Goal: Task Accomplishment & Management: Complete application form

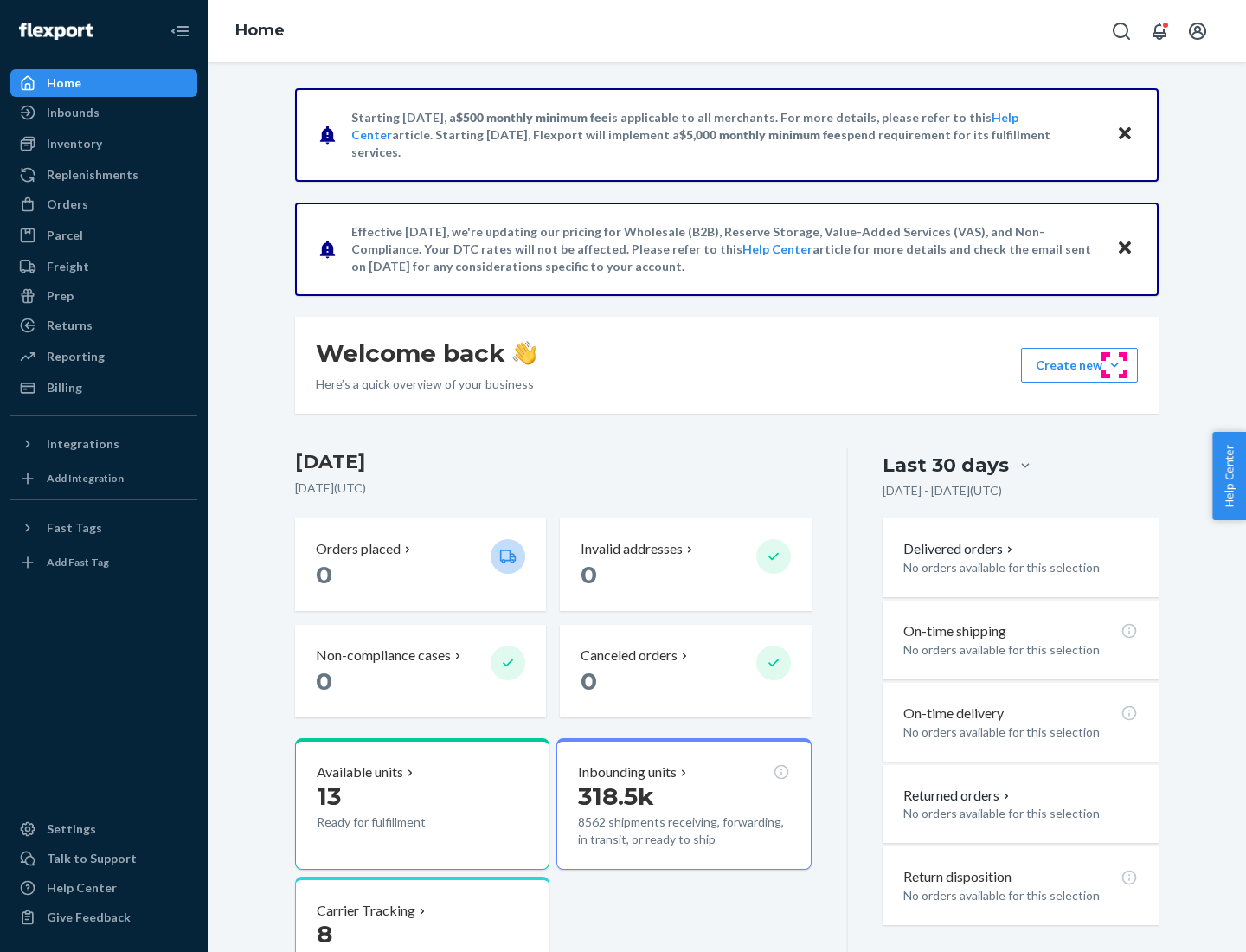
click at [1115, 365] on button "Create new Create new inbound Create new order Create new product" at bounding box center [1079, 364] width 116 height 35
click at [104, 113] on div "Inbounds" at bounding box center [103, 113] width 183 height 24
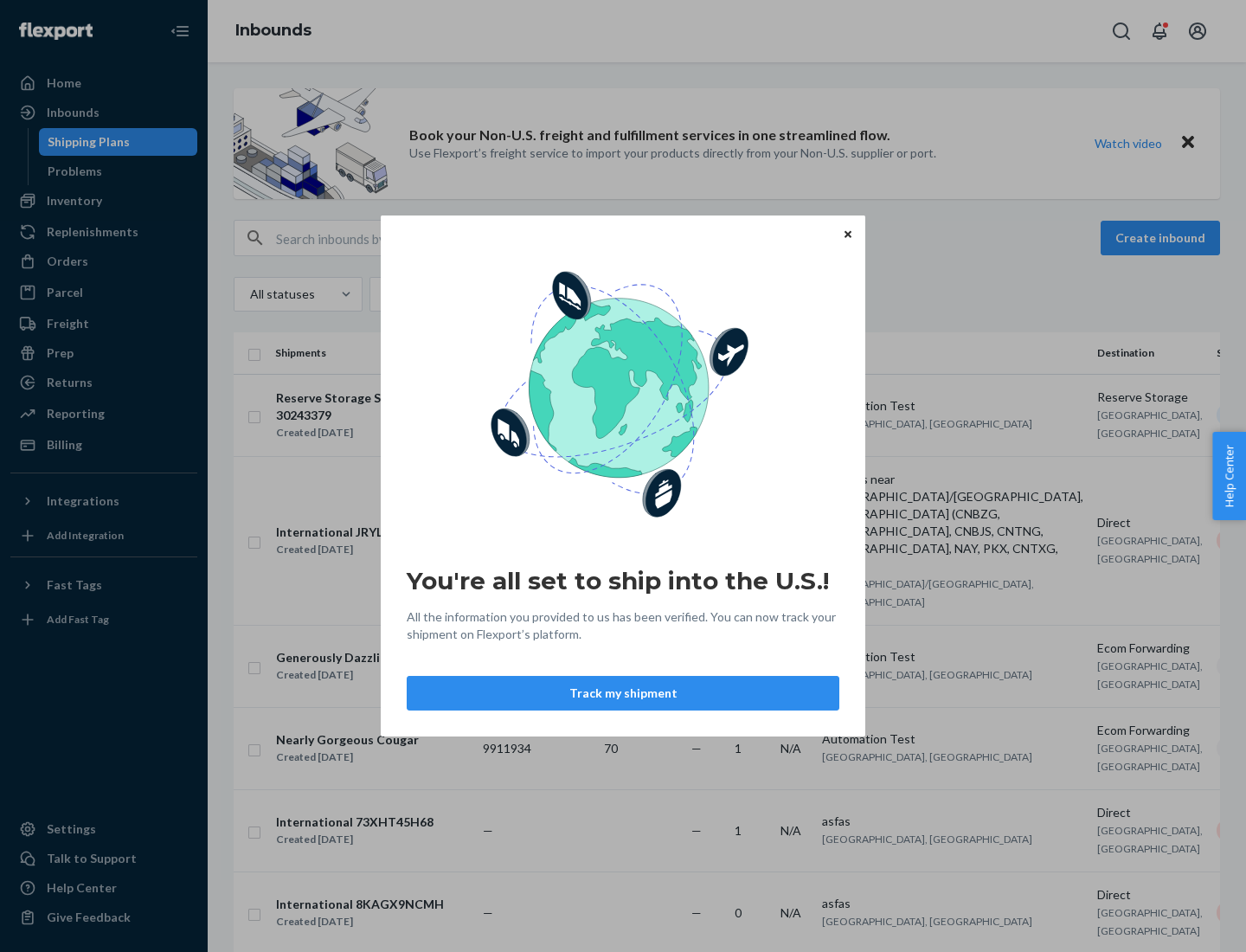
click at [847, 234] on icon "Close" at bounding box center [847, 233] width 7 height 7
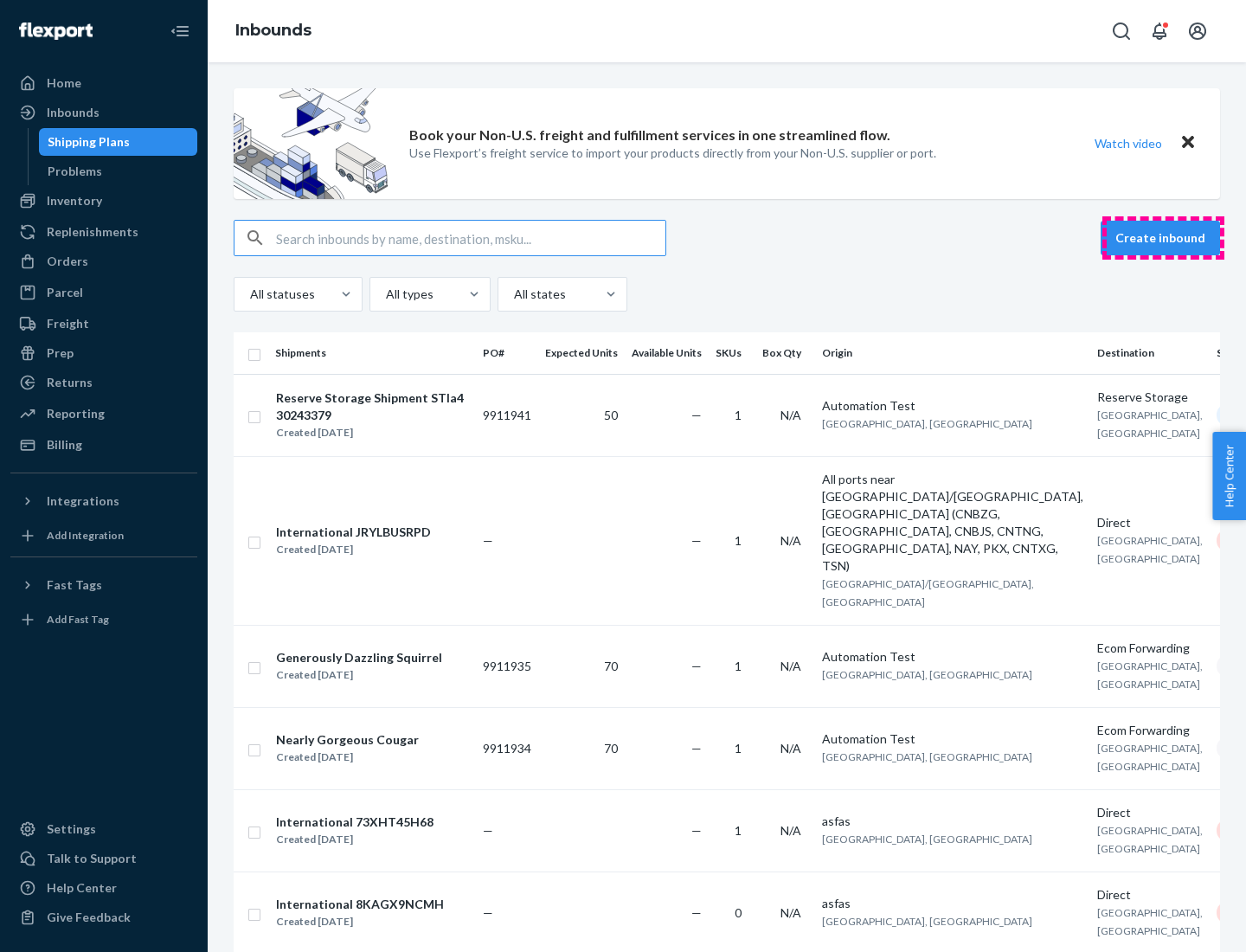
click at [1162, 238] on button "Create inbound" at bounding box center [1160, 238] width 119 height 35
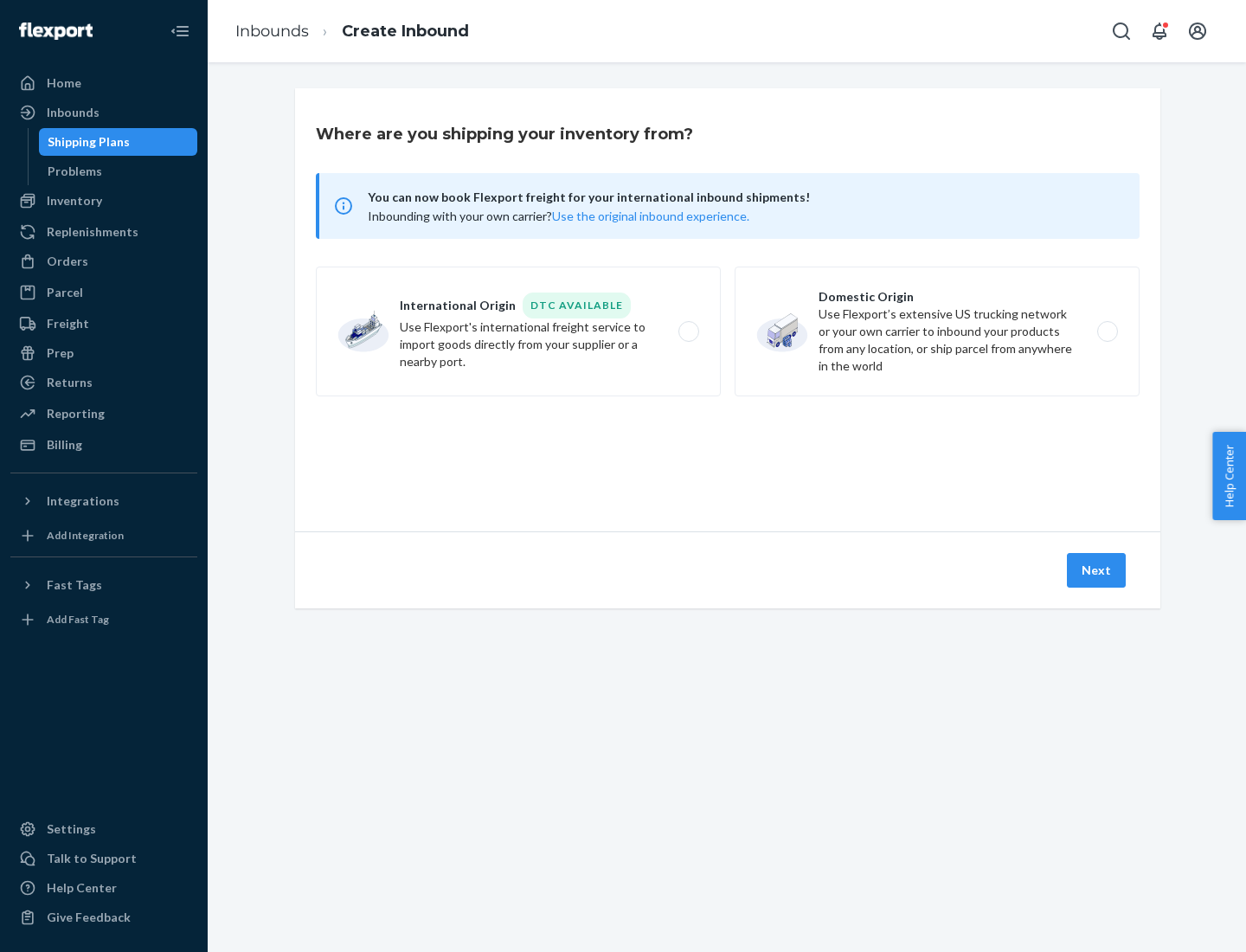
click at [937, 331] on label "Domestic Origin Use Flexport’s extensive US trucking network or your own carrie…" at bounding box center [936, 331] width 405 height 130
click at [1106, 331] on input "Domestic Origin Use Flexport’s extensive US trucking network or your own carrie…" at bounding box center [1112, 331] width 11 height 11
radio input "true"
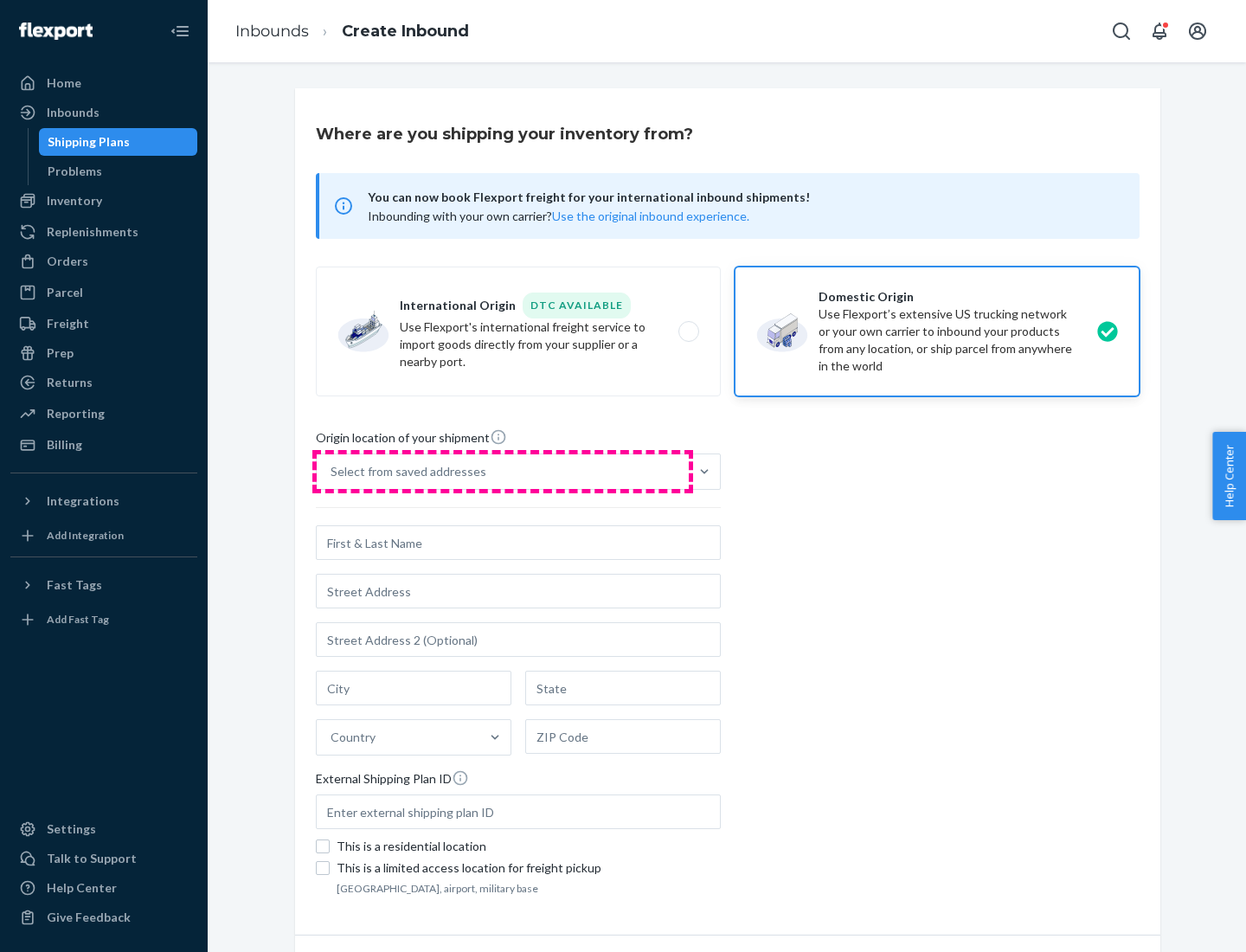
click at [502, 471] on div "Select from saved addresses" at bounding box center [502, 471] width 372 height 35
click at [332, 471] on input "Select from saved addresses" at bounding box center [331, 471] width 2 height 17
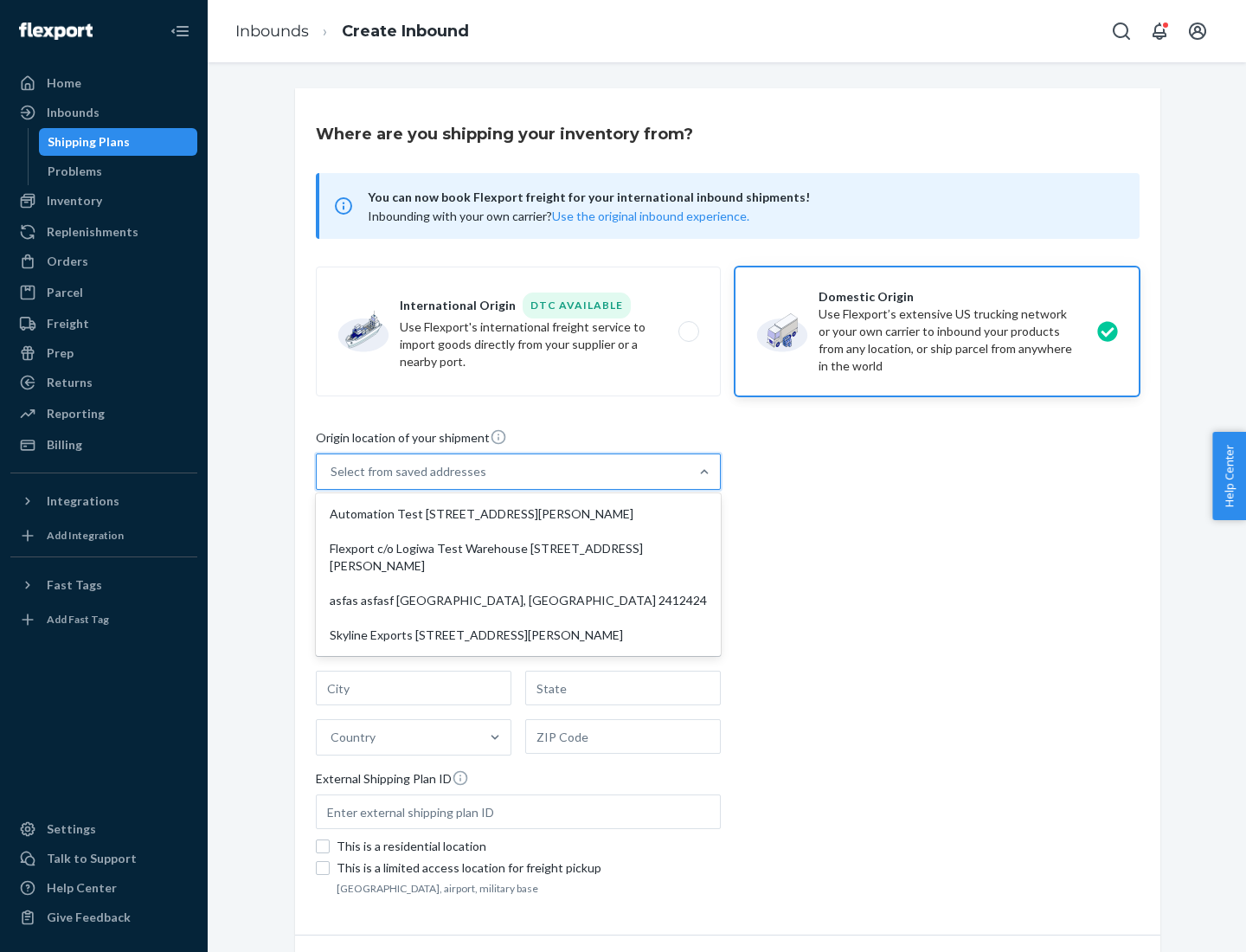
scroll to position [7, 0]
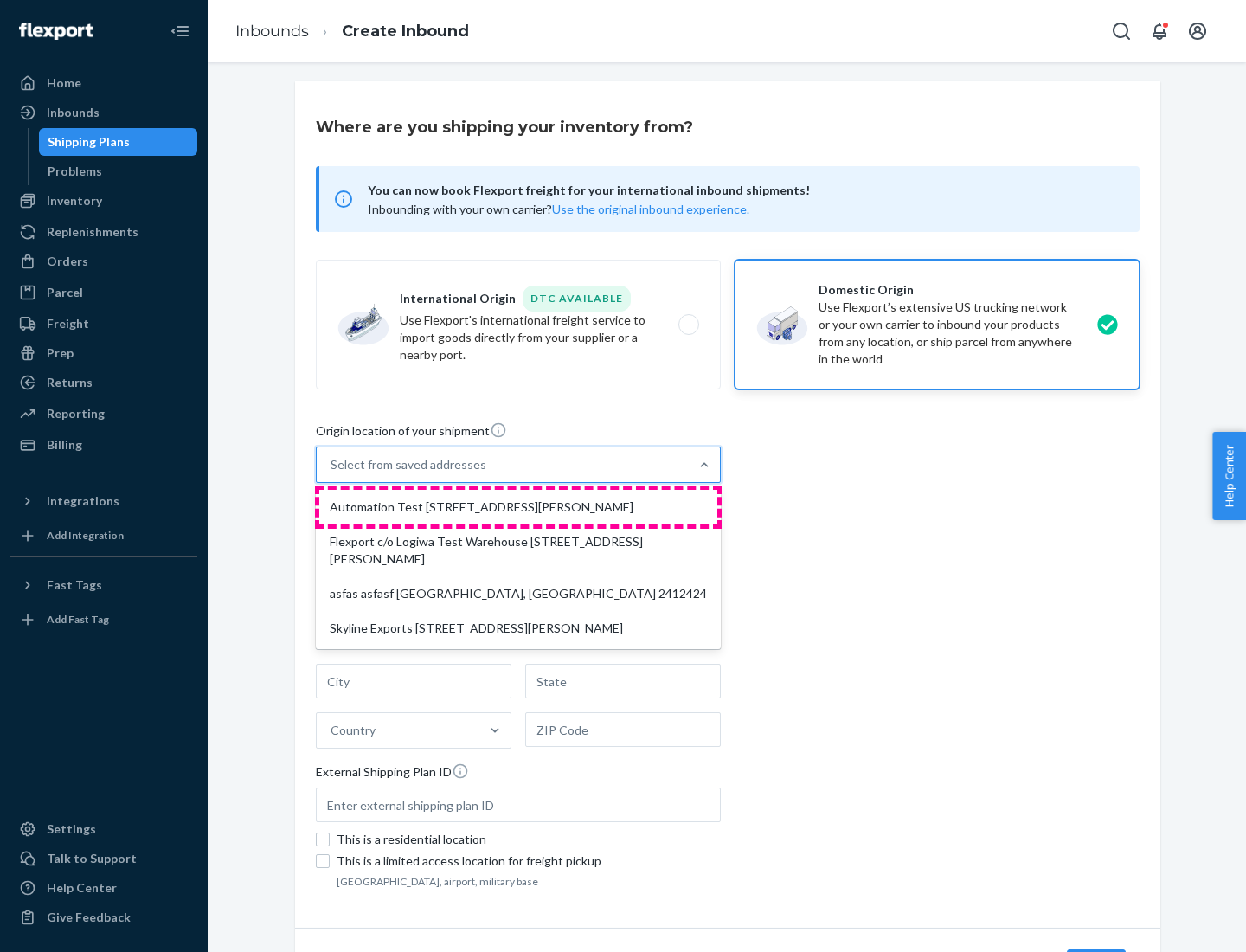
click at [518, 507] on div "Automation Test [STREET_ADDRESS][PERSON_NAME]" at bounding box center [518, 506] width 398 height 35
click at [332, 473] on input "option Automation Test [STREET_ADDRESS][PERSON_NAME] focused, 1 of 4. 4 results…" at bounding box center [331, 465] width 2 height 17
type input "Automation Test"
type input "9th Floor"
type input "[GEOGRAPHIC_DATA]"
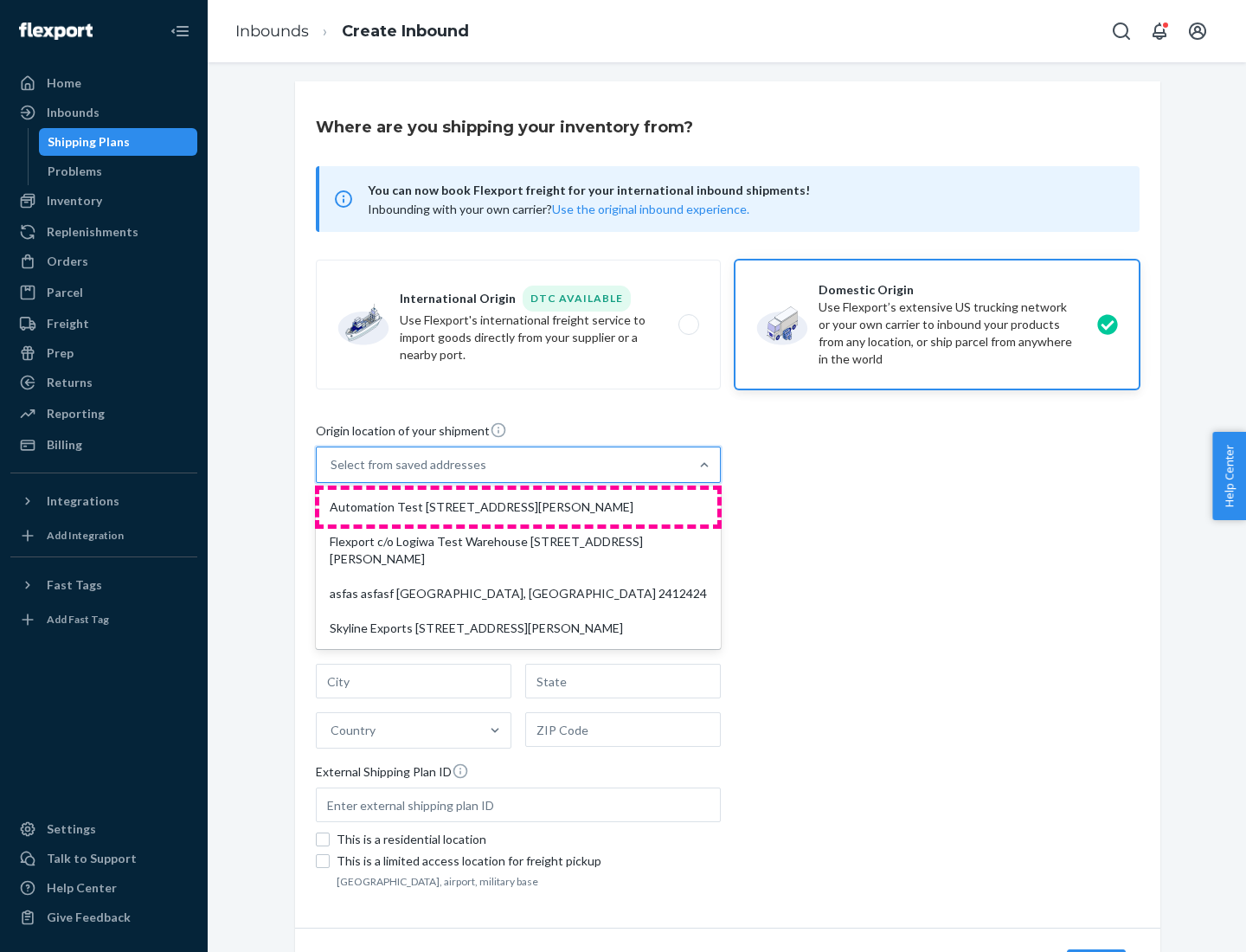
type input "CA"
type input "94104"
type input "[STREET_ADDRESS][PERSON_NAME]"
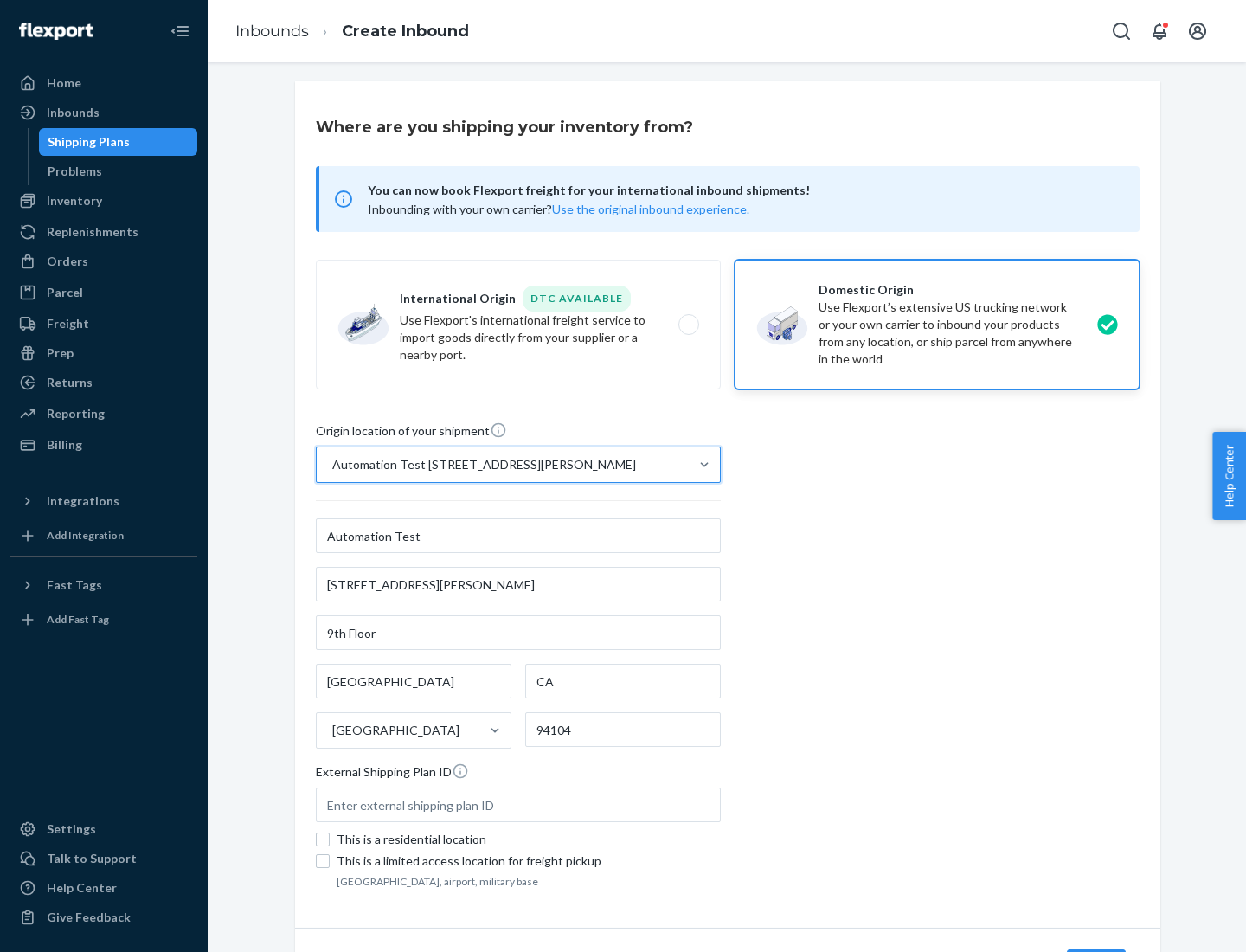
scroll to position [101, 0]
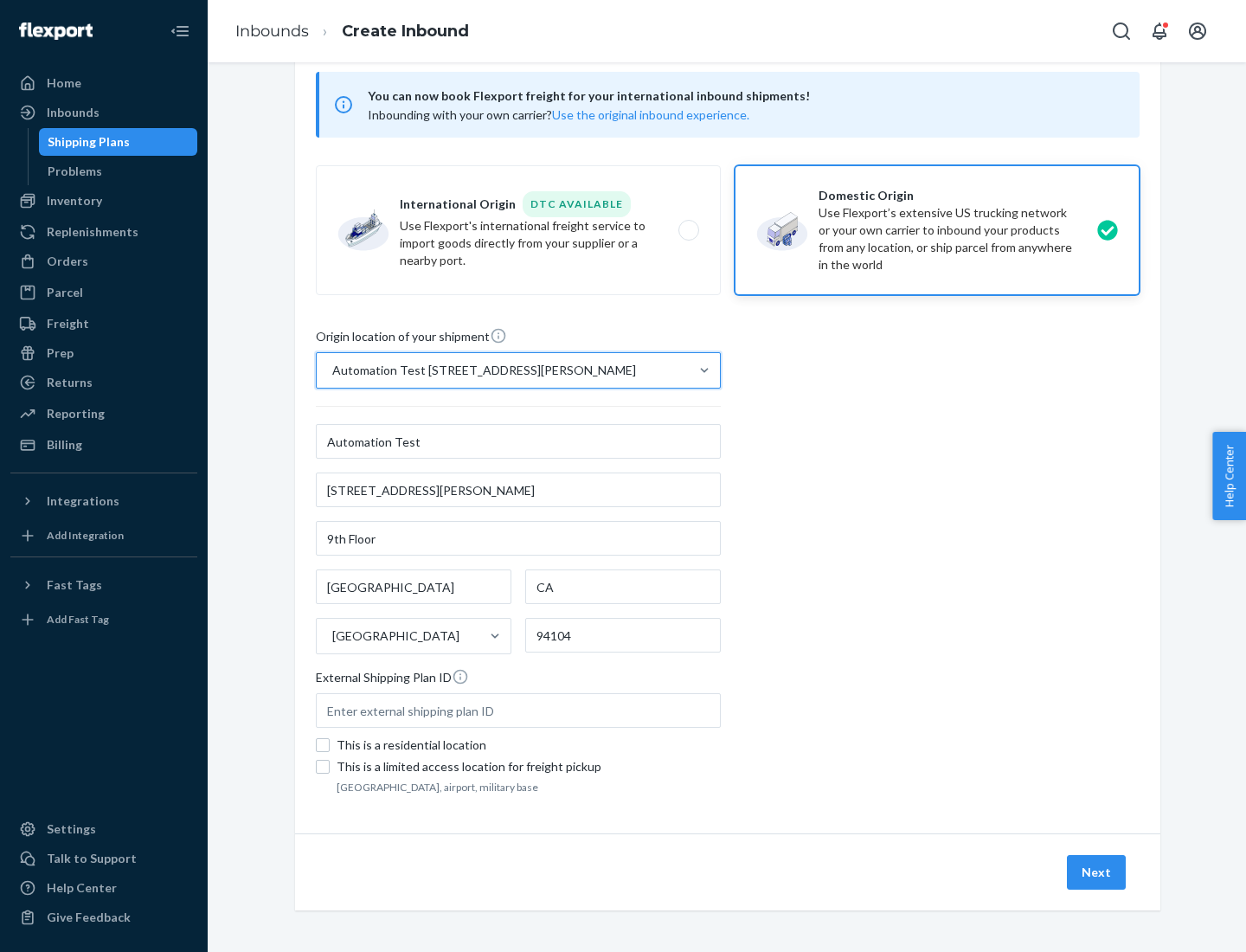
click at [1097, 872] on button "Next" at bounding box center [1096, 871] width 59 height 35
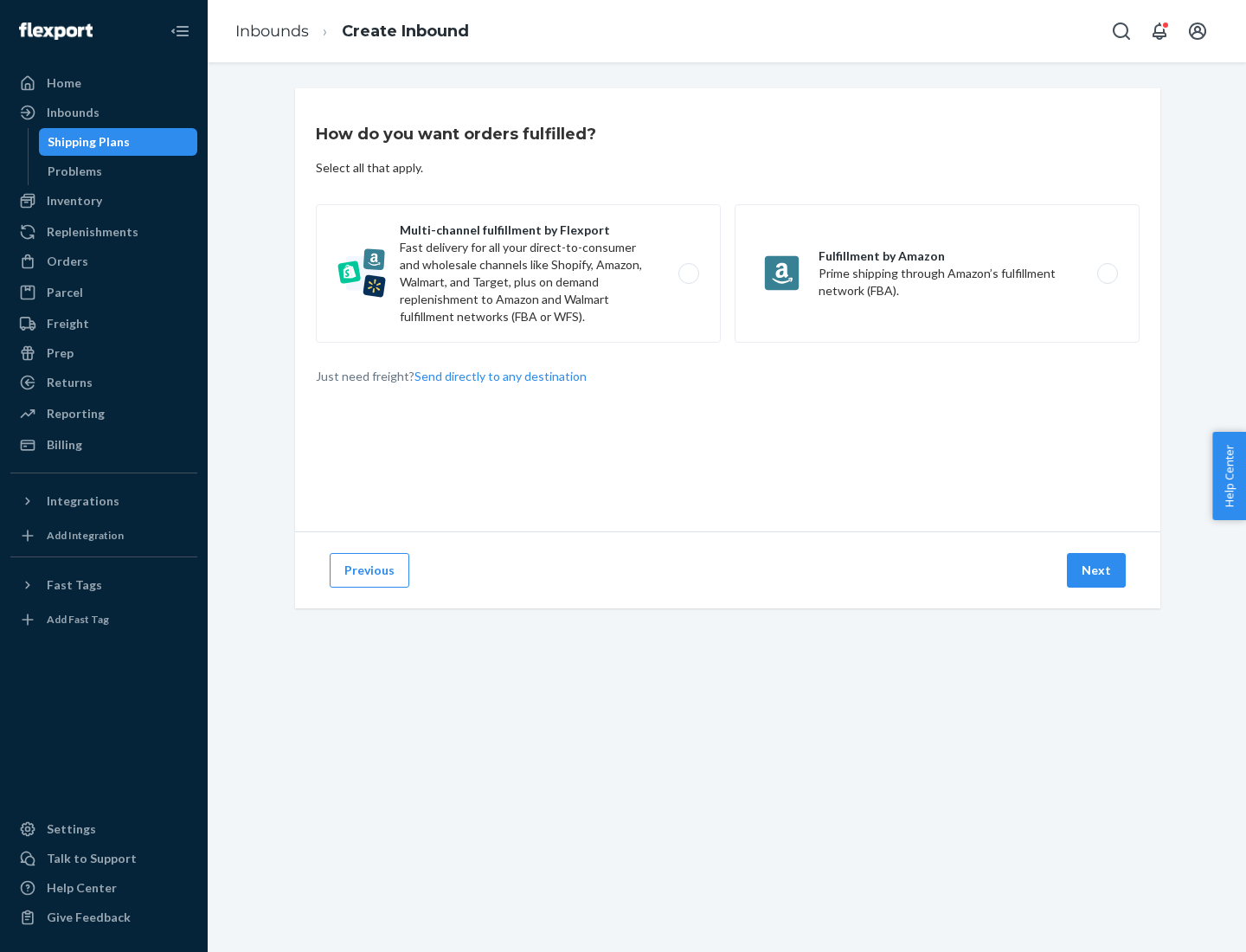
click at [518, 273] on label "Multi-channel fulfillment by Flexport Fast delivery for all your direct-to-cons…" at bounding box center [517, 272] width 405 height 138
click at [687, 273] on input "Multi-channel fulfillment by Flexport Fast delivery for all your direct-to-cons…" at bounding box center [693, 274] width 11 height 11
radio input "true"
click at [1097, 570] on button "Next" at bounding box center [1096, 570] width 59 height 35
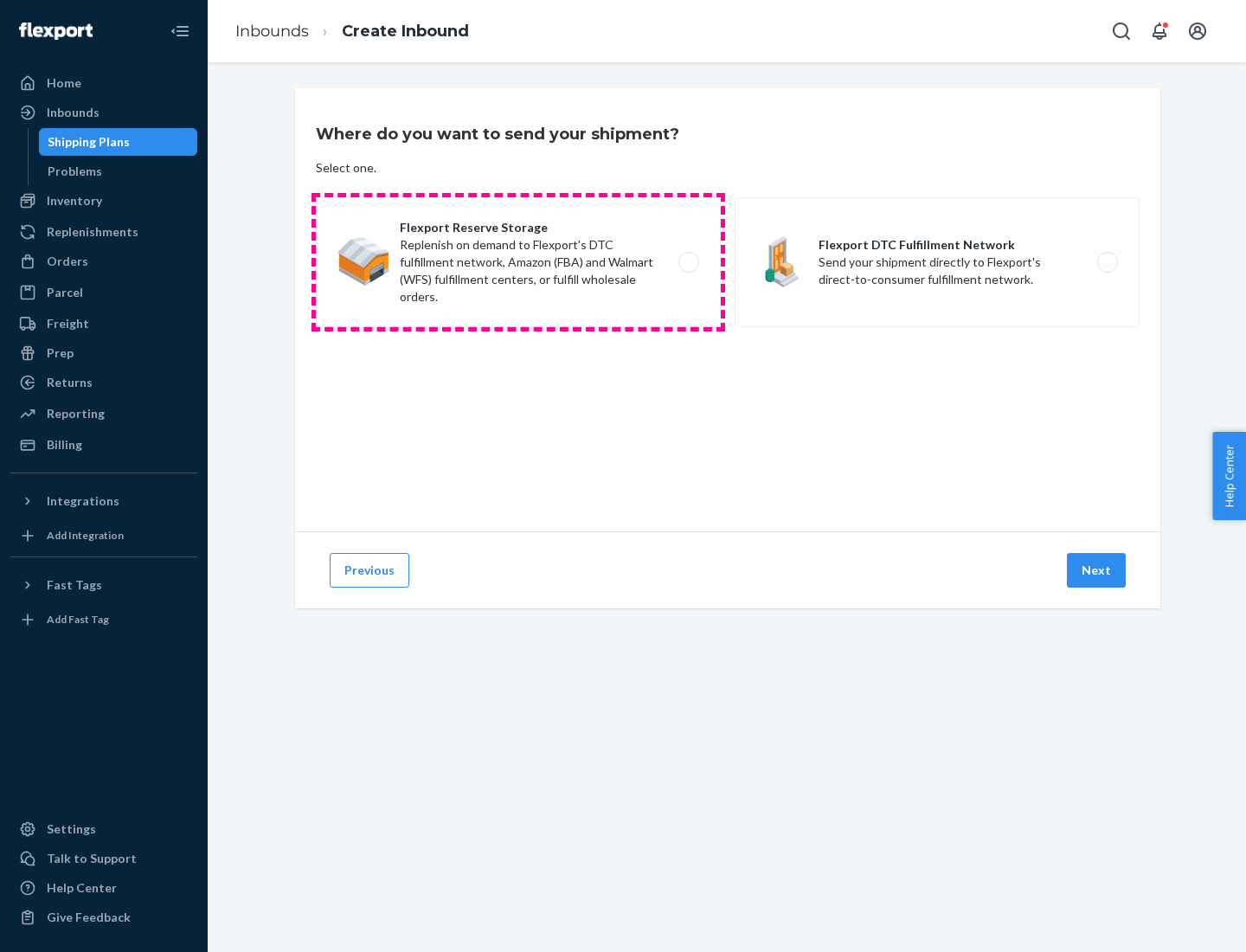
click at [518, 262] on label "Flexport Reserve Storage Replenish on demand to Flexport's DTC fulfillment netw…" at bounding box center [517, 262] width 405 height 130
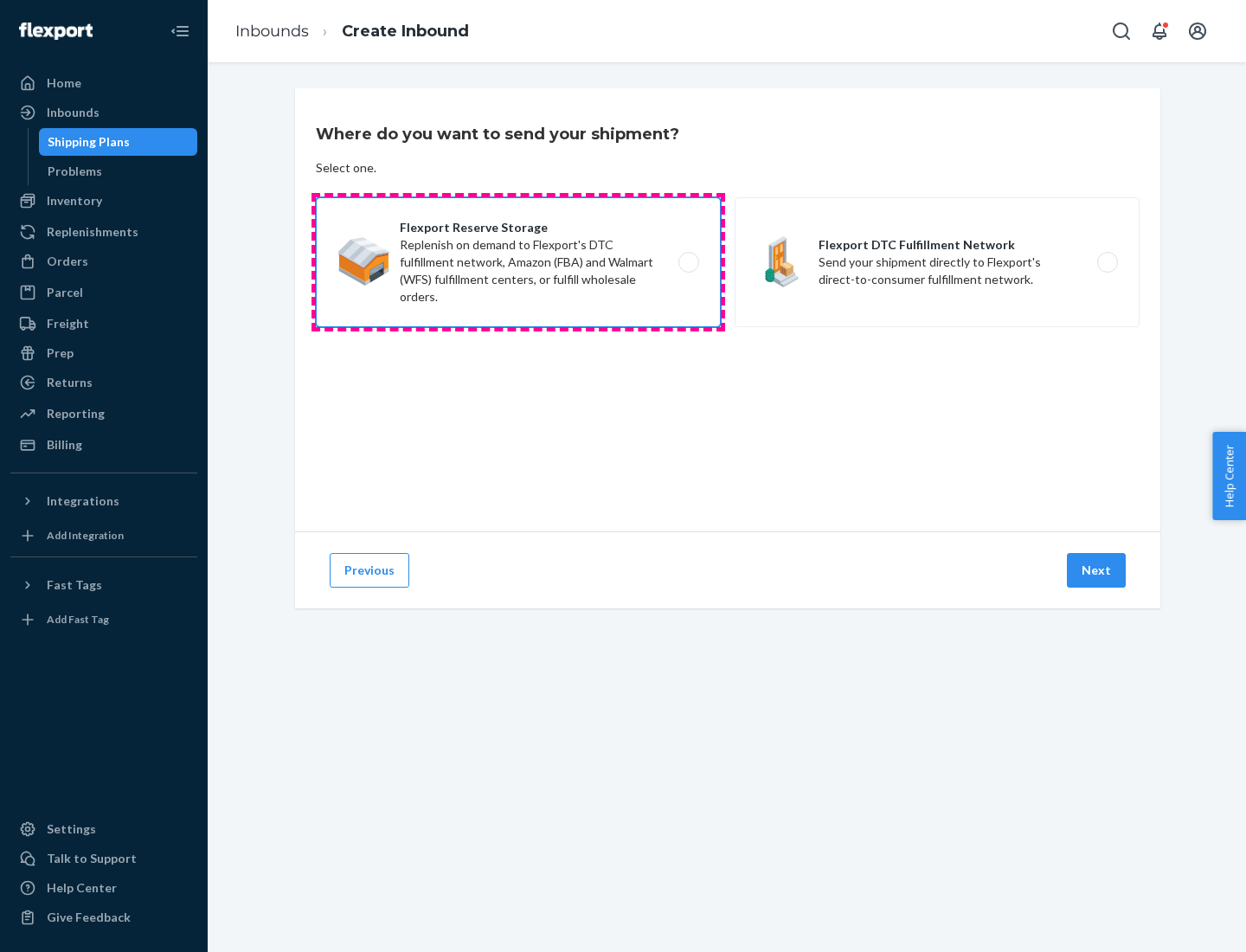
click at [687, 262] on input "Flexport Reserve Storage Replenish on demand to Flexport's DTC fulfillment netw…" at bounding box center [693, 263] width 11 height 11
radio input "true"
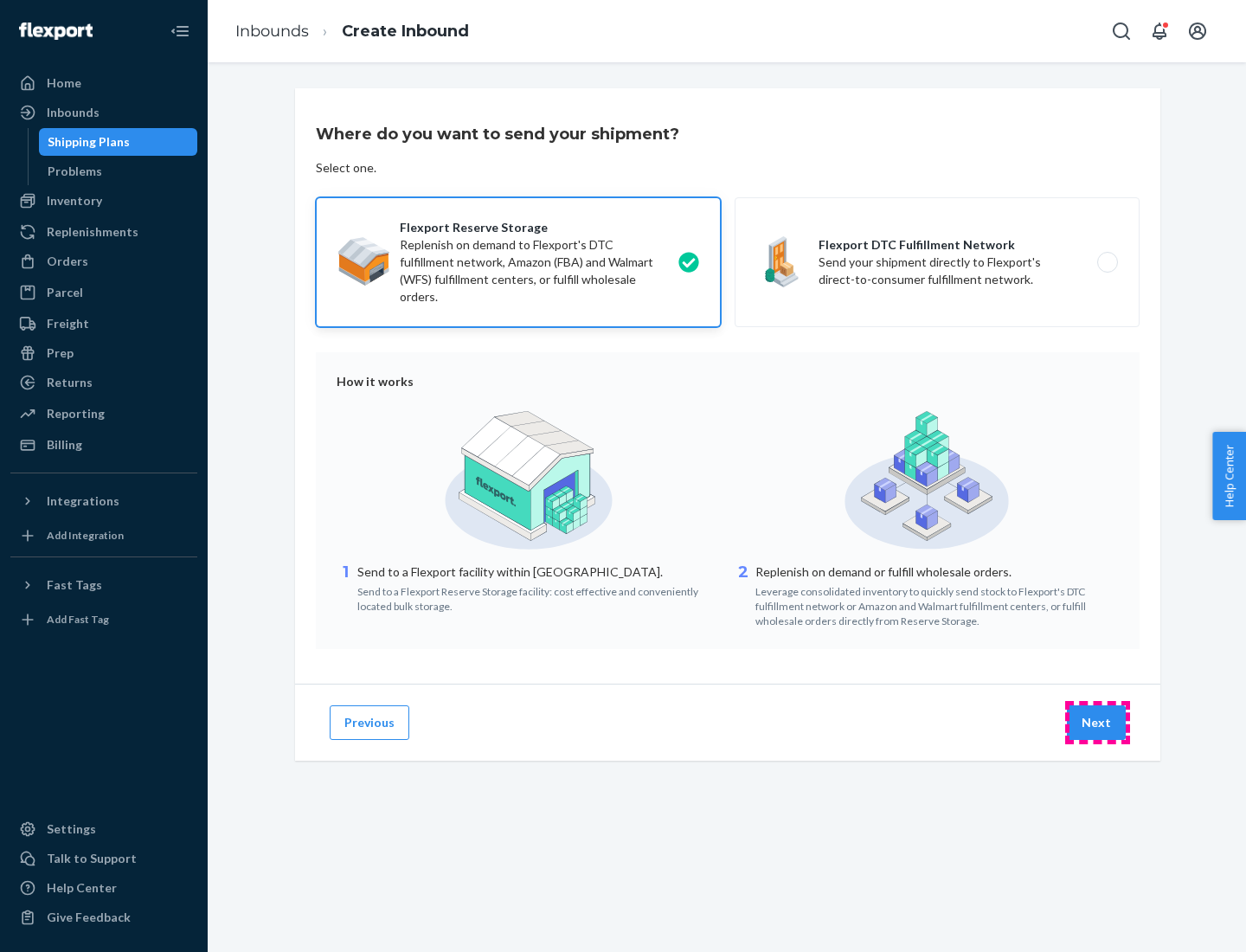
click at [1097, 722] on button "Next" at bounding box center [1096, 722] width 59 height 35
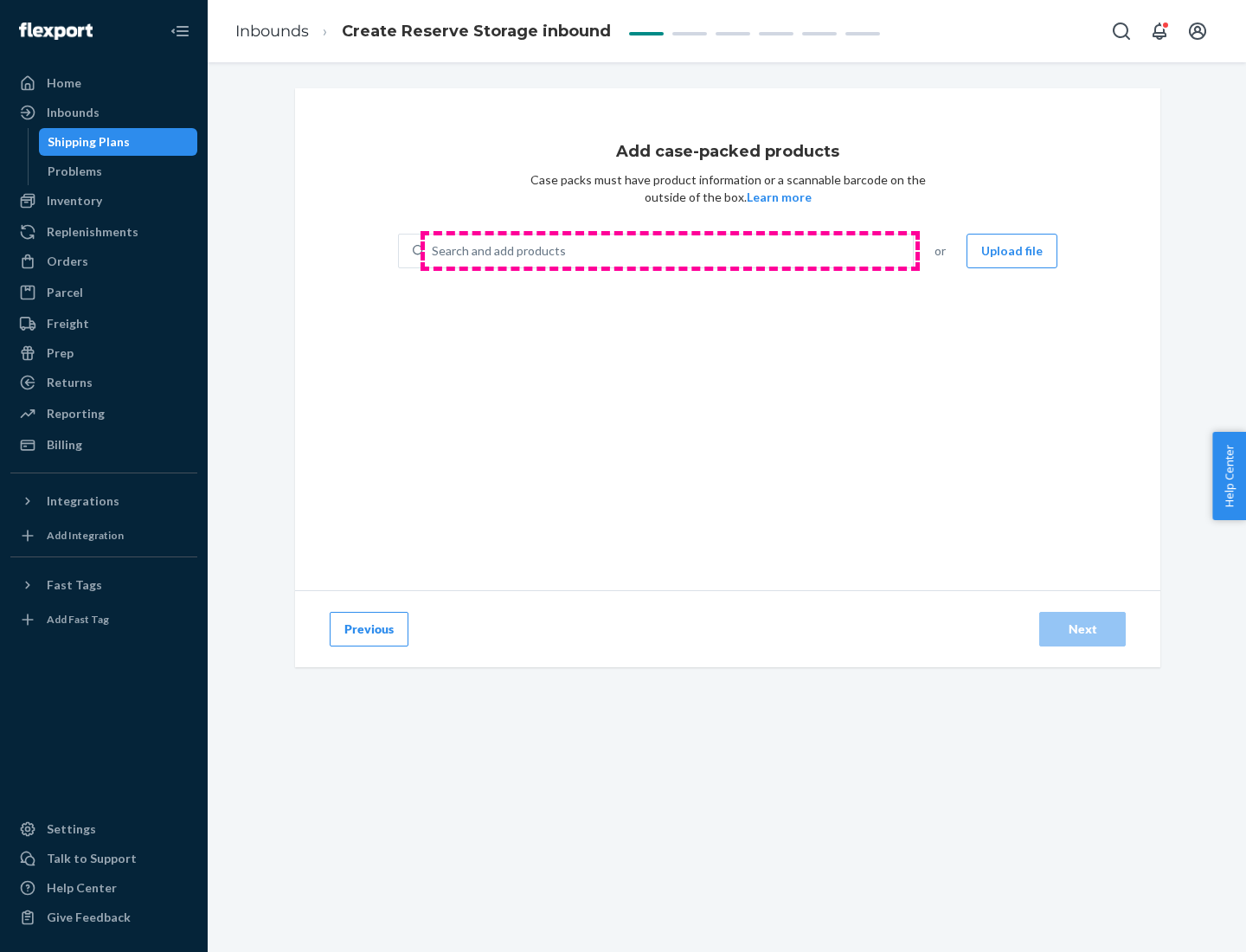
click at [669, 251] on div "Search and add products" at bounding box center [669, 251] width 488 height 31
click at [434, 251] on input "Search and add products" at bounding box center [433, 251] width 2 height 17
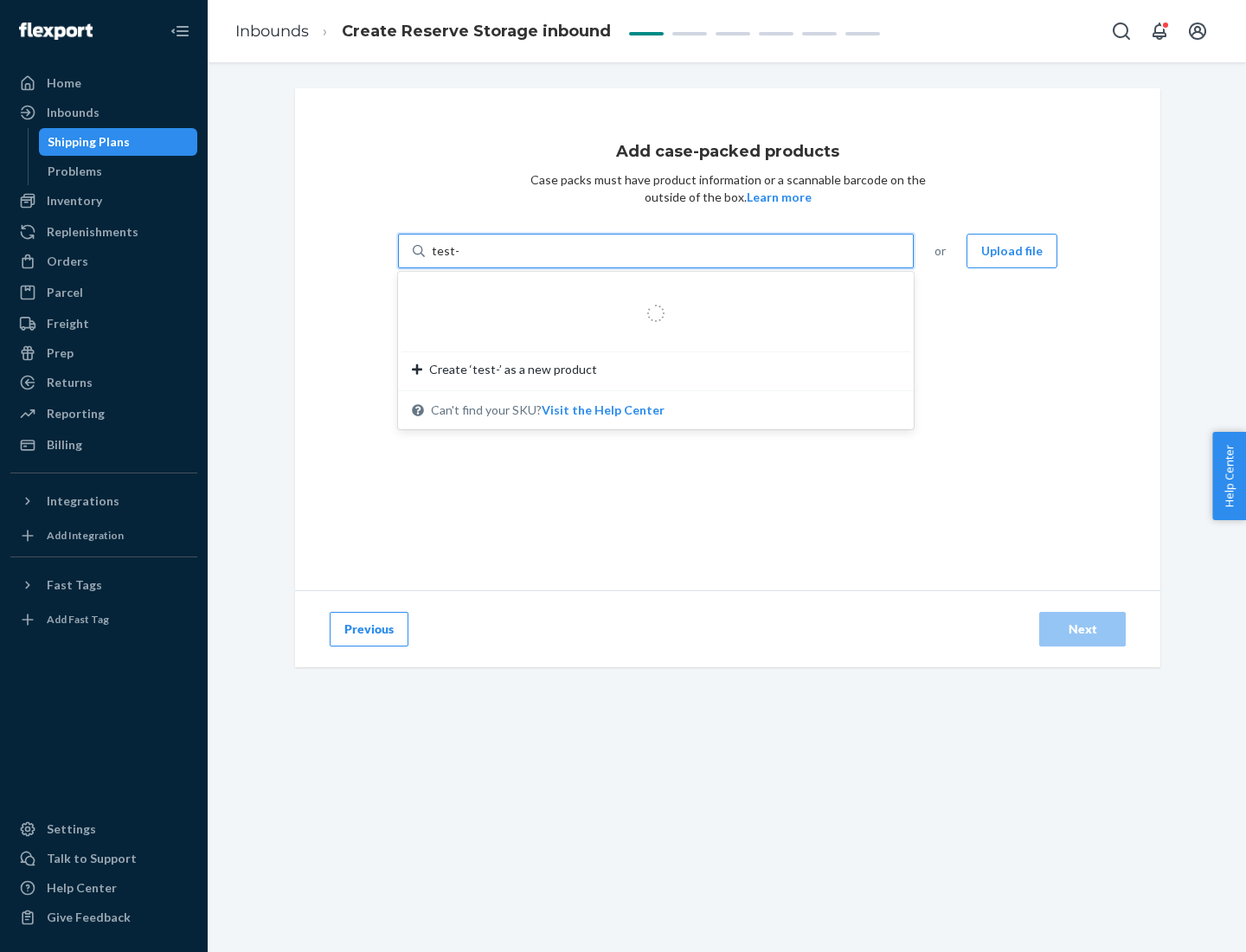
type input "test-syn"
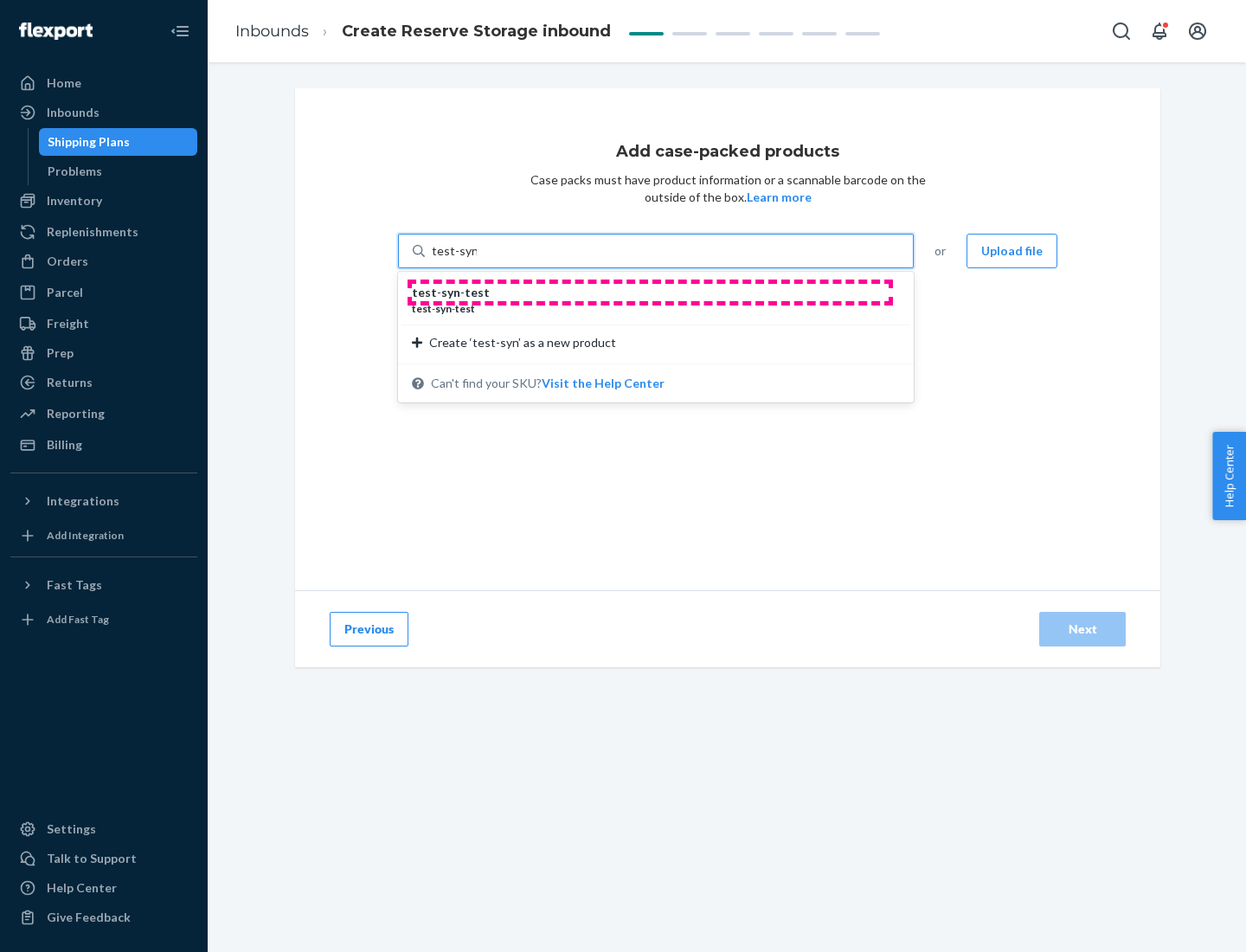
click at [650, 292] on div "test - syn - test" at bounding box center [649, 292] width 474 height 17
click at [477, 259] on input "test-syn" at bounding box center [454, 251] width 45 height 17
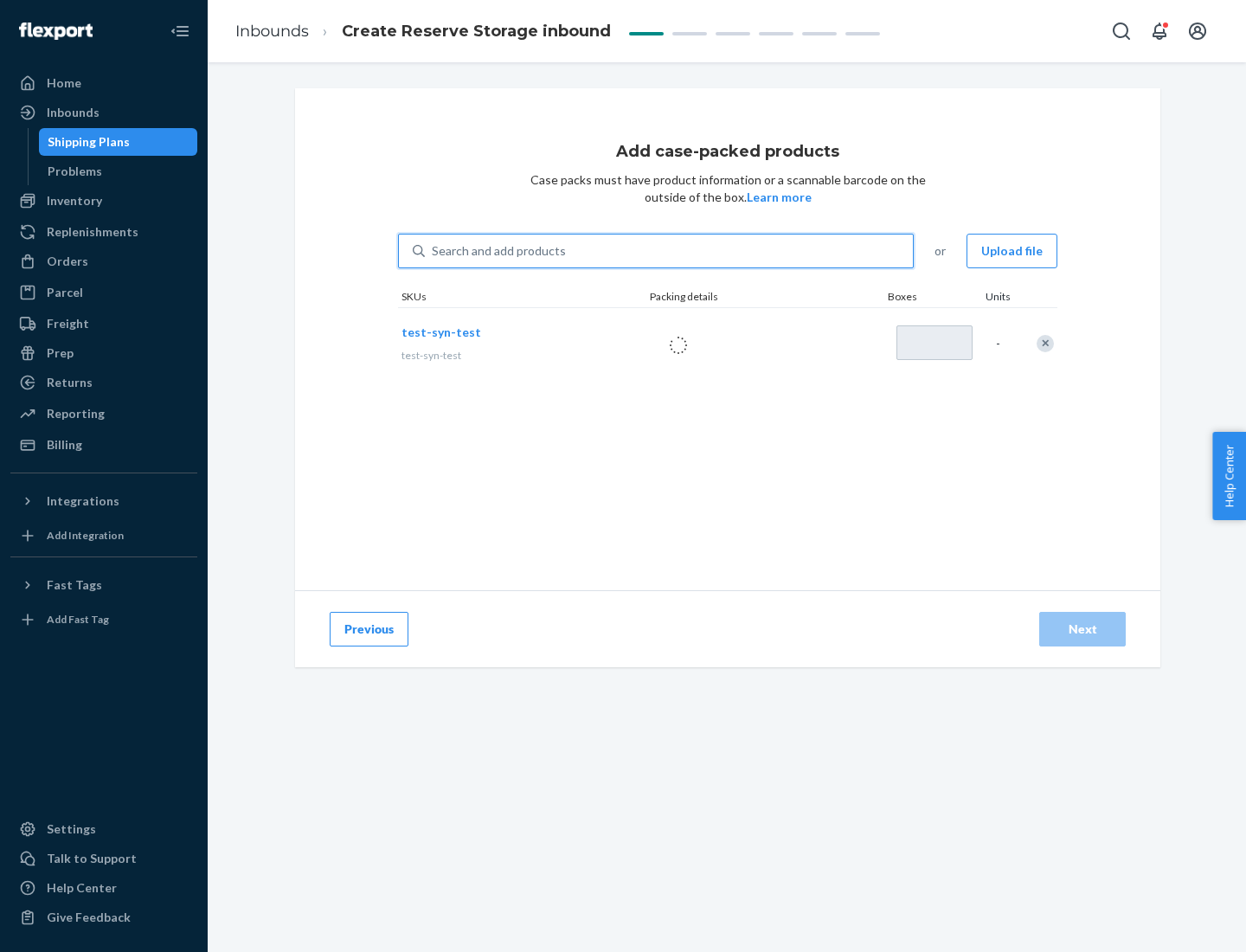
type input "1"
click at [1083, 629] on div "Next" at bounding box center [1082, 629] width 57 height 17
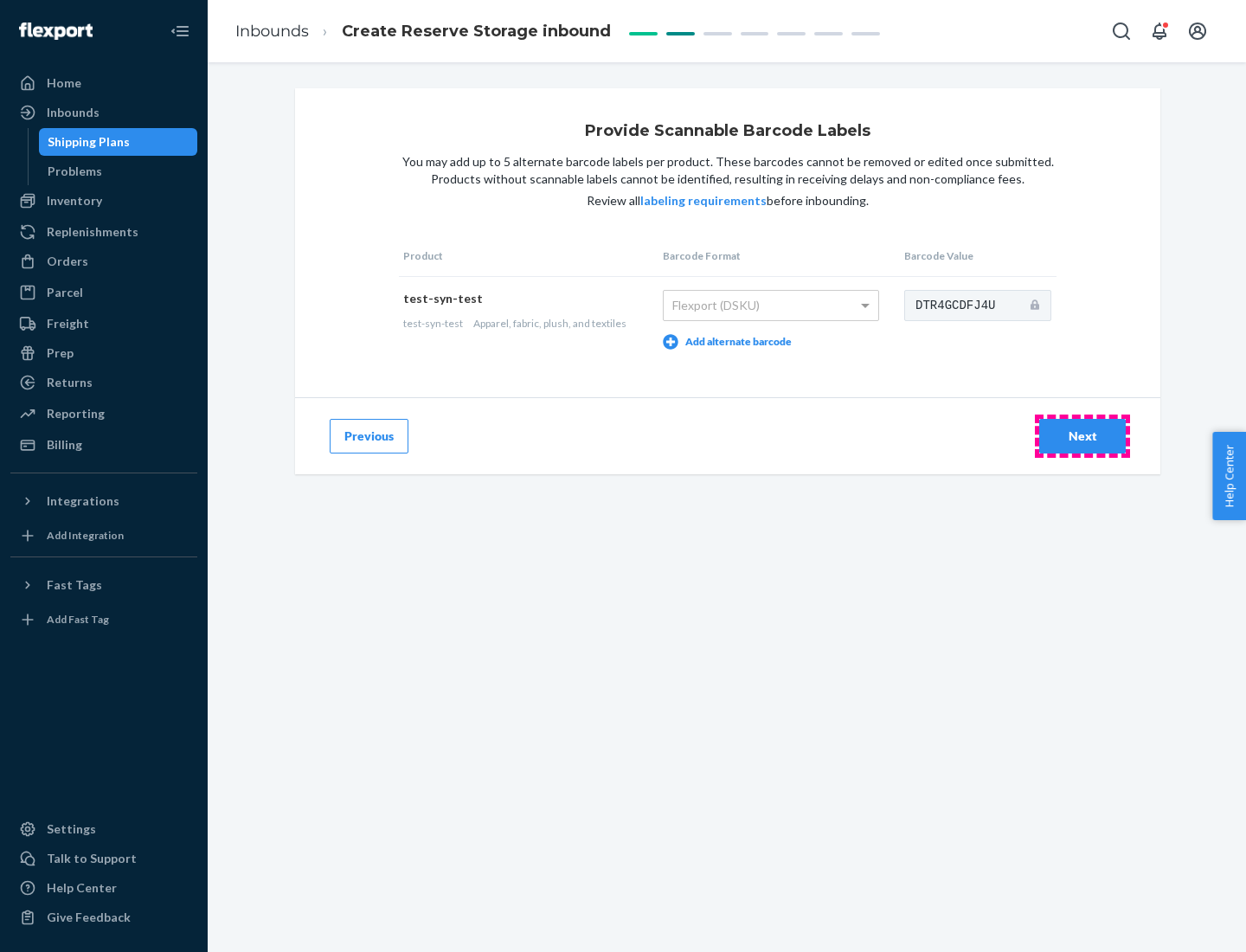
click at [1083, 435] on div "Next" at bounding box center [1082, 436] width 57 height 17
